Goal: Find specific page/section: Find specific page/section

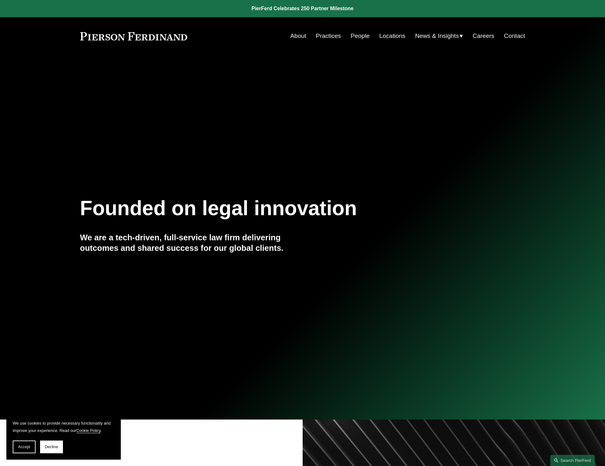
click at [479, 36] on link "Careers" at bounding box center [484, 36] width 22 height 12
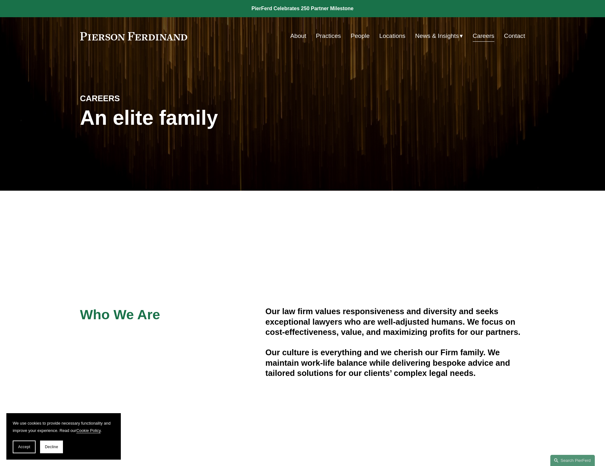
click at [322, 39] on link "Practices" at bounding box center [328, 36] width 25 height 12
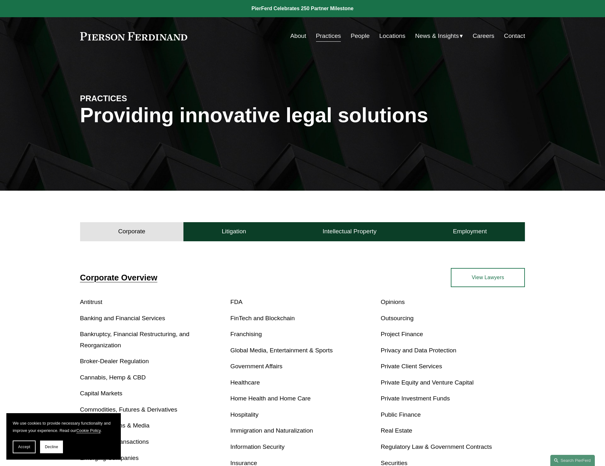
click at [394, 42] on div "Skip to Content About Practices People Locations" at bounding box center [302, 36] width 605 height 38
click at [394, 39] on link "Locations" at bounding box center [392, 36] width 26 height 12
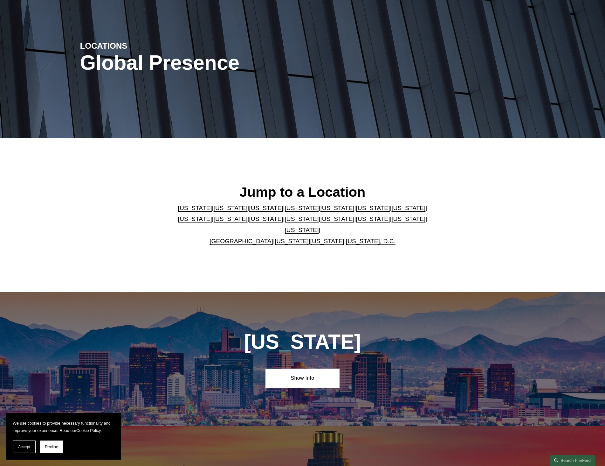
scroll to position [64, 0]
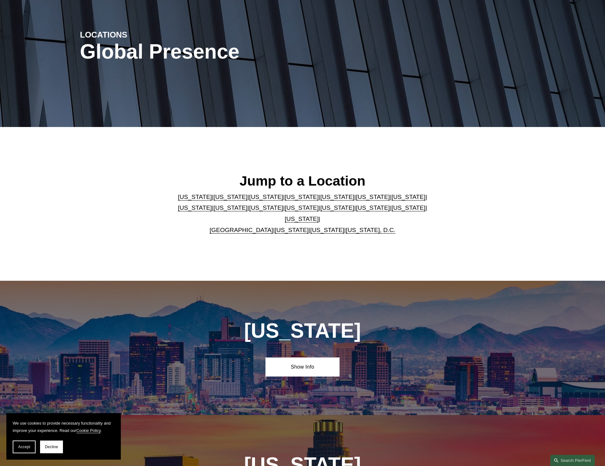
click at [320, 200] on link "[US_STATE]" at bounding box center [337, 196] width 34 height 7
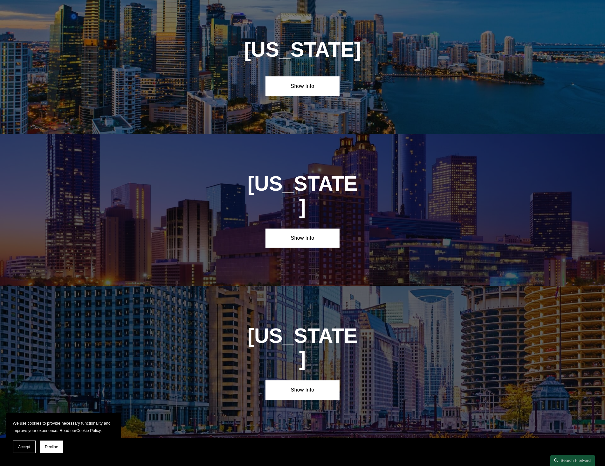
scroll to position [881, 0]
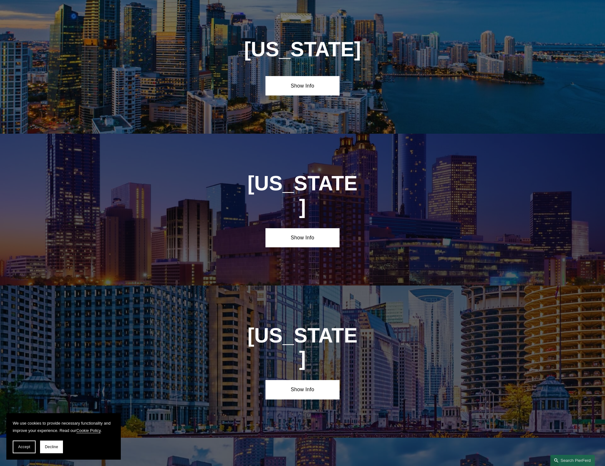
click at [311, 76] on div "[US_STATE] Show Info" at bounding box center [302, 67] width 605 height 134
click at [309, 79] on link "Show Info" at bounding box center [303, 85] width 74 height 19
